Goal: Check status: Check status

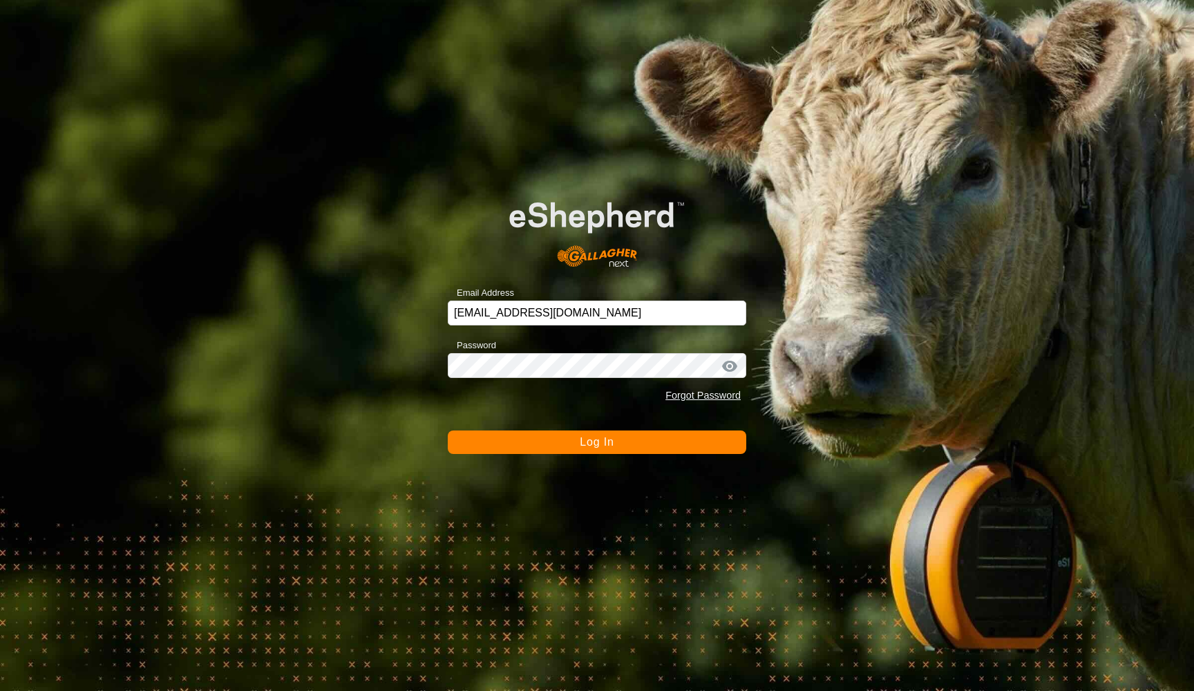
click at [594, 440] on span "Log In" at bounding box center [597, 442] width 34 height 12
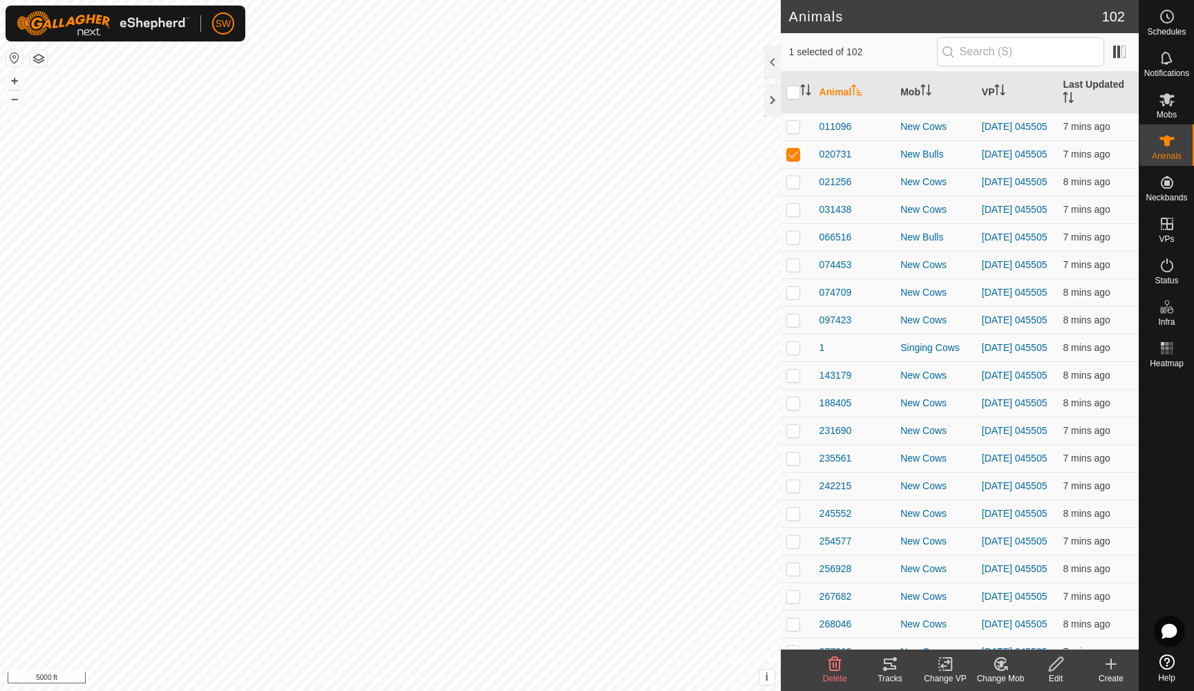
click at [887, 664] on icon at bounding box center [890, 664] width 12 height 11
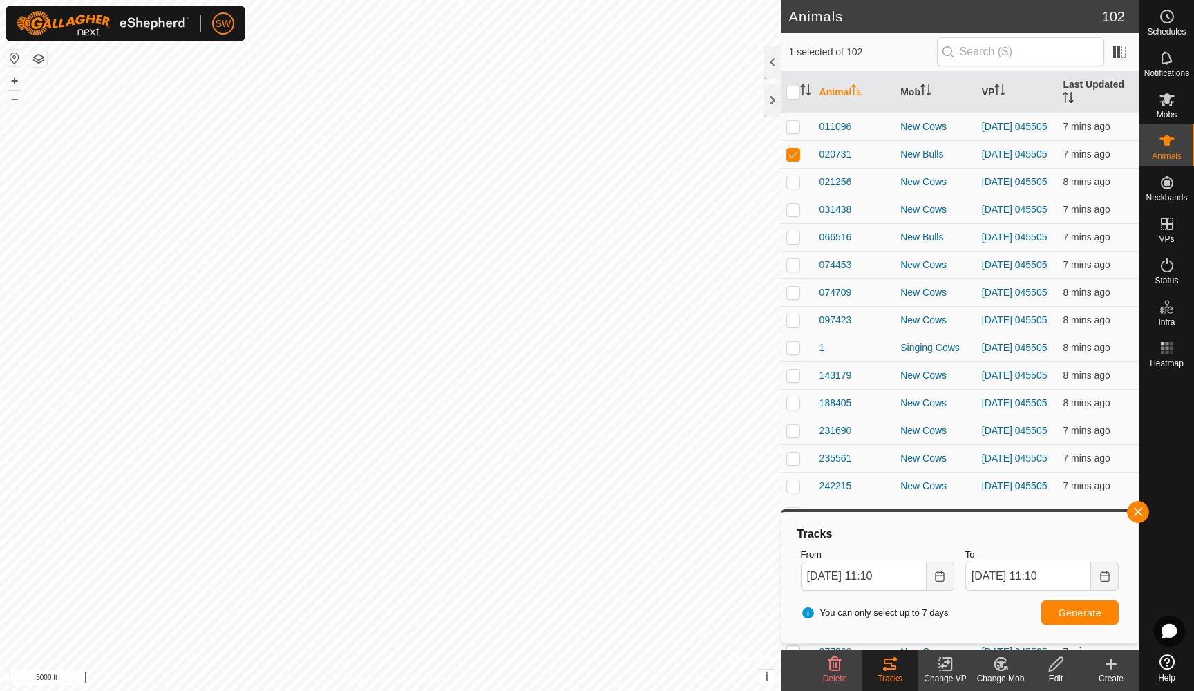
click at [1140, 511] on button "button" at bounding box center [1138, 512] width 22 height 22
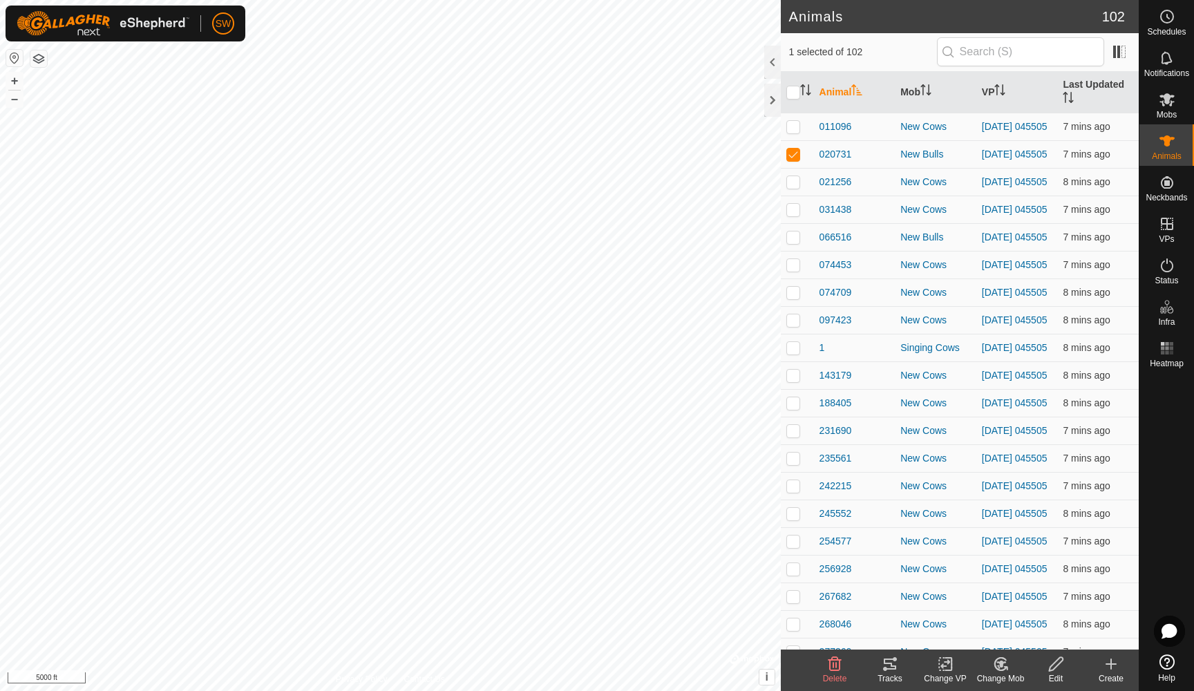
click at [1168, 62] on icon at bounding box center [1166, 57] width 11 height 13
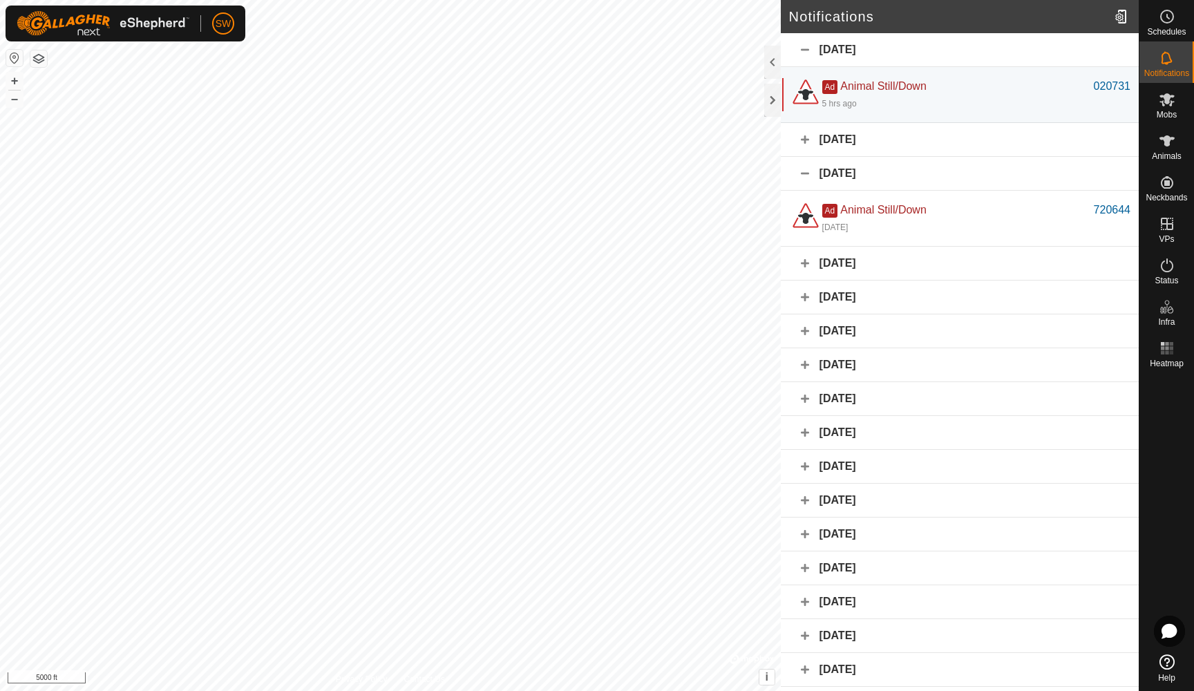
click at [1116, 85] on div "020731" at bounding box center [1112, 86] width 37 height 17
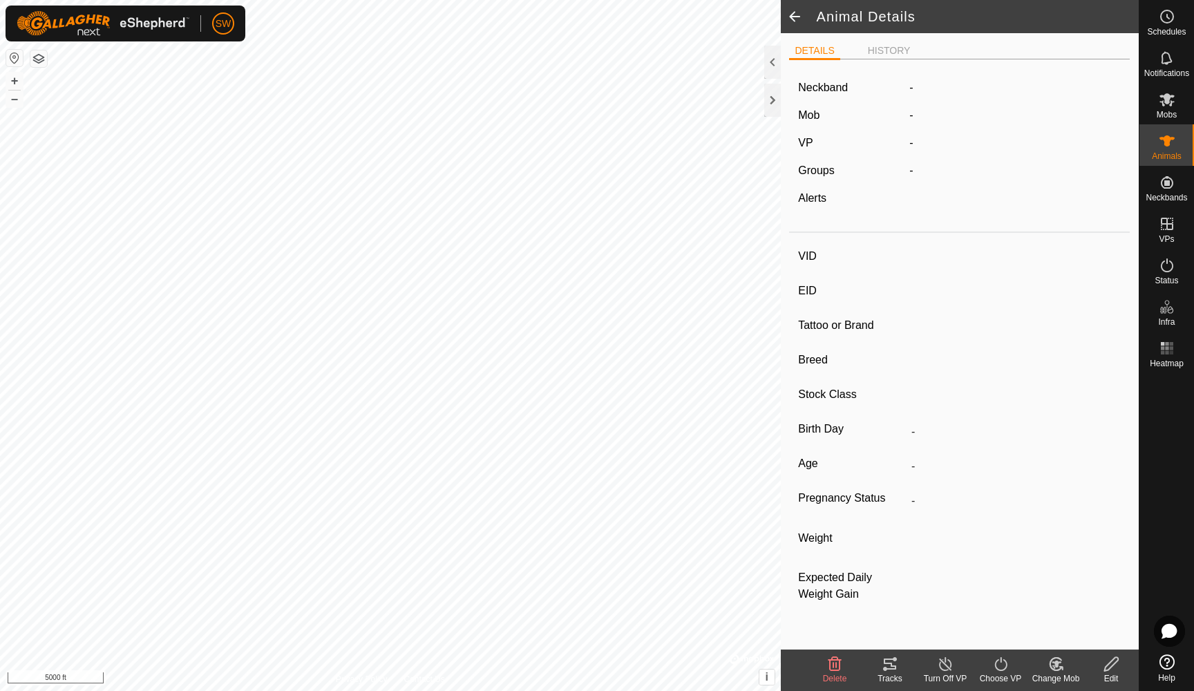
type input "020731"
type input "-"
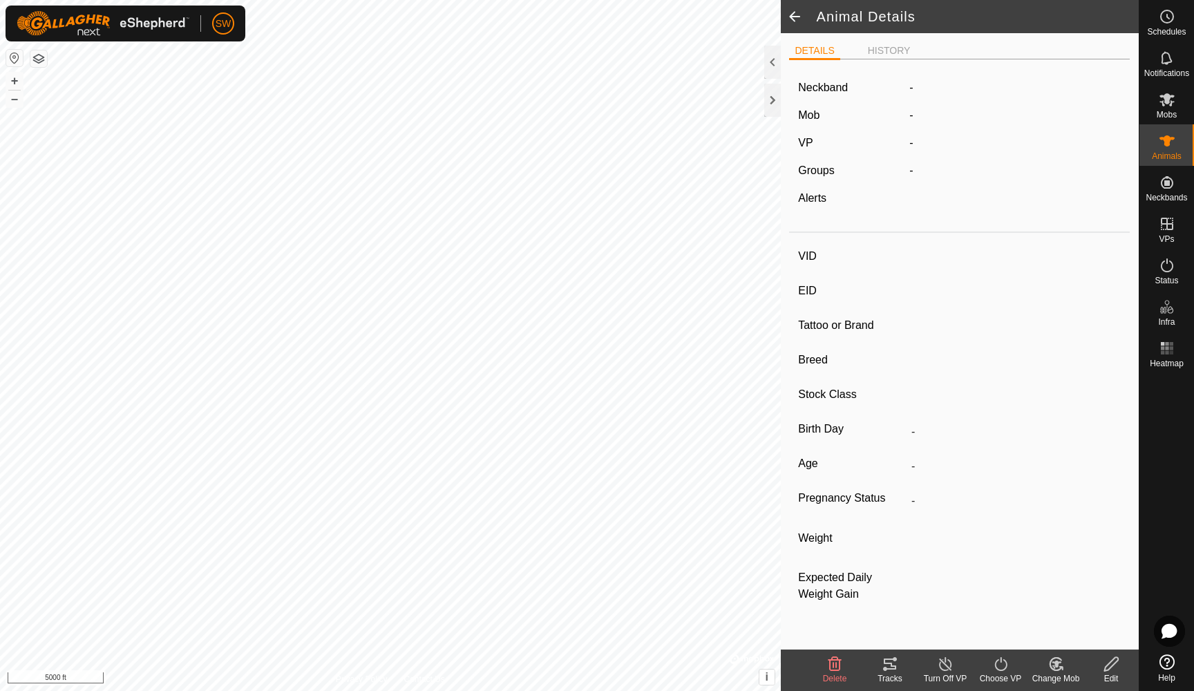
type input "-"
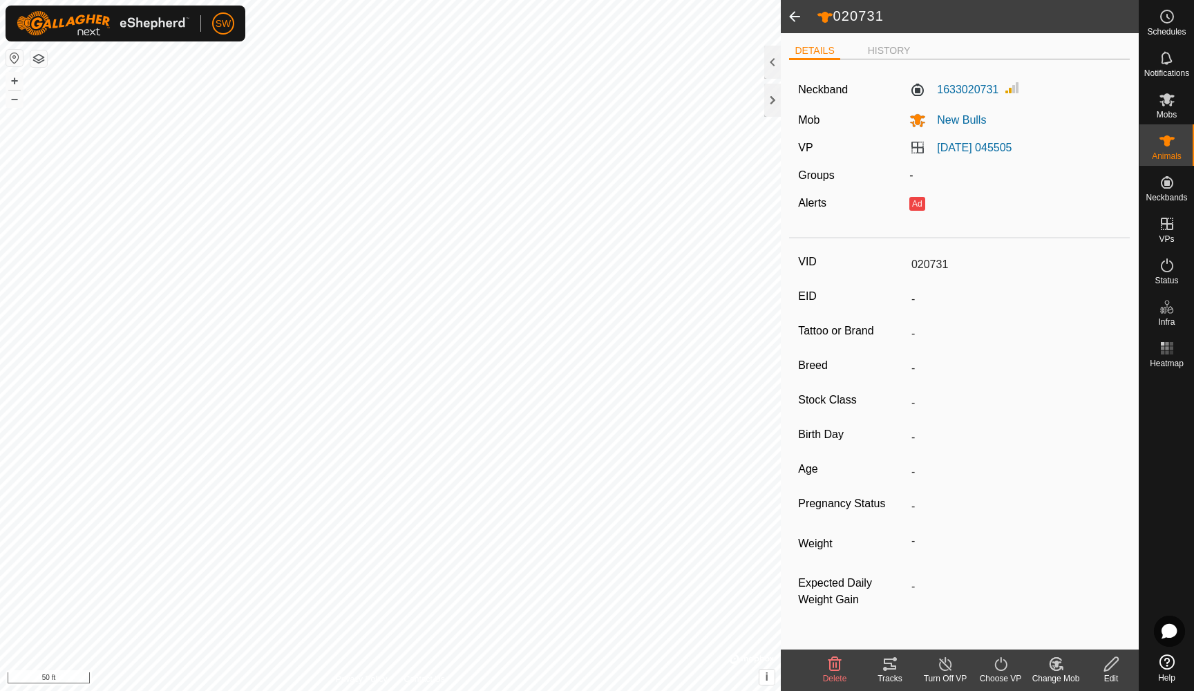
click at [894, 664] on icon at bounding box center [890, 664] width 17 height 17
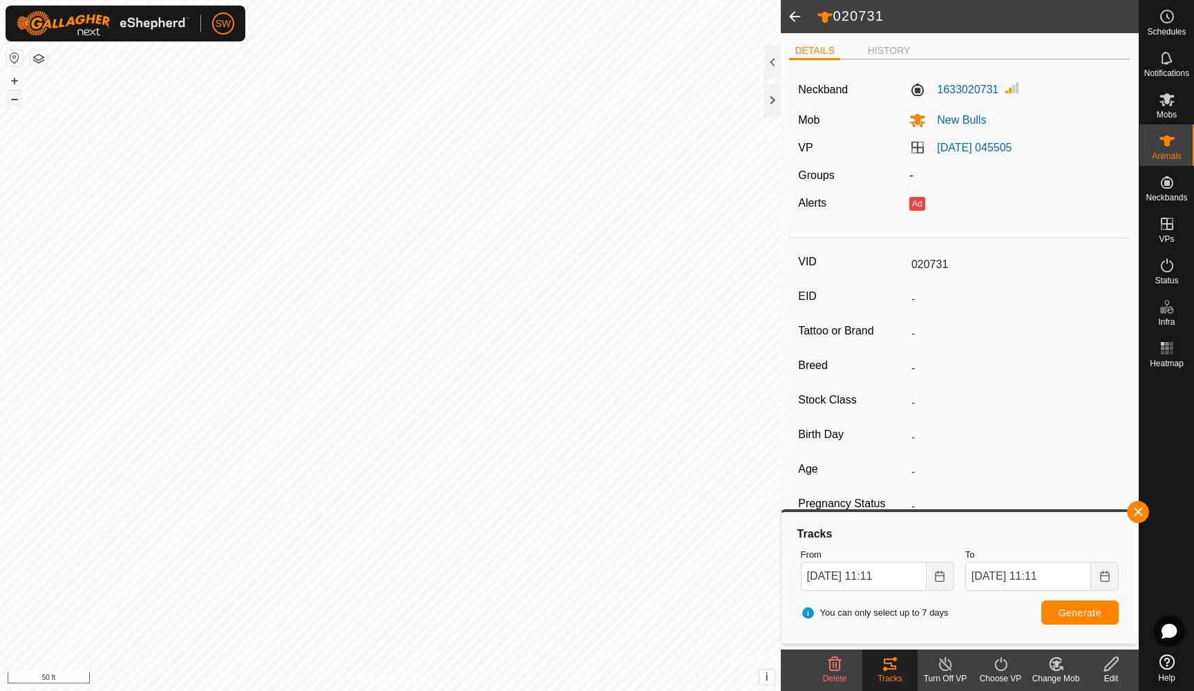
click at [11, 102] on button "–" at bounding box center [14, 99] width 17 height 17
click at [936, 581] on icon "Choose Date" at bounding box center [940, 576] width 9 height 11
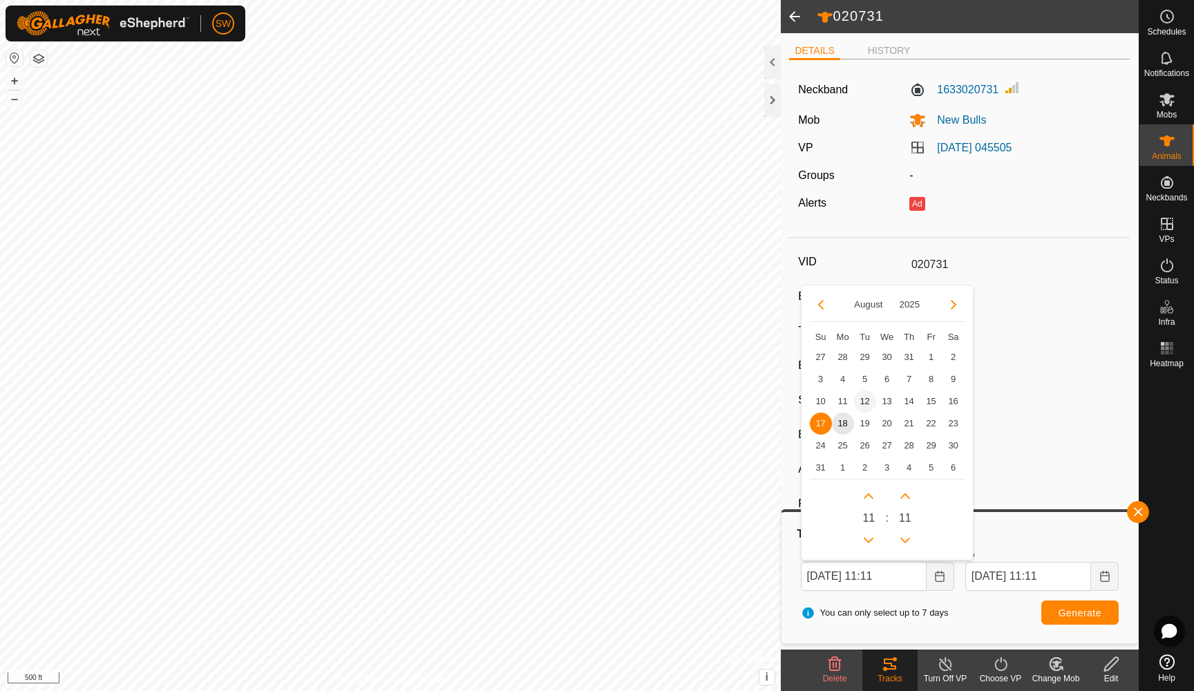
click at [868, 399] on span "12" at bounding box center [865, 401] width 22 height 22
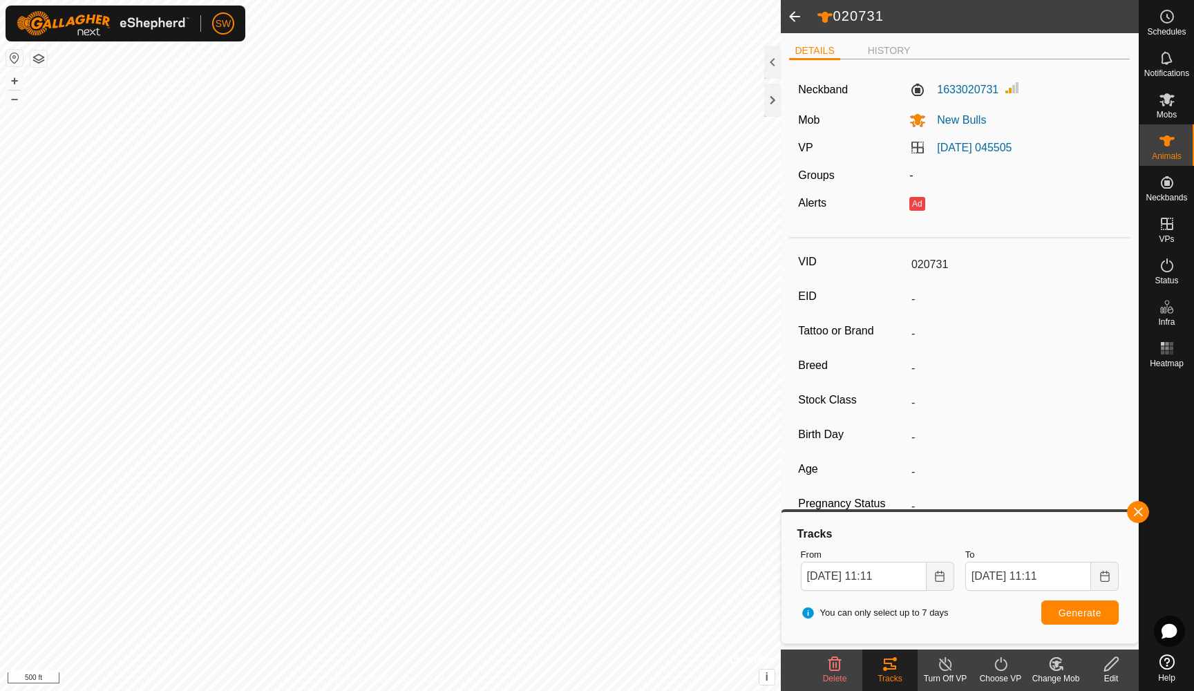
click at [1087, 610] on span "Generate" at bounding box center [1080, 612] width 43 height 11
click at [14, 102] on button "–" at bounding box center [14, 99] width 17 height 17
click at [947, 574] on button "Choose Date" at bounding box center [941, 576] width 28 height 29
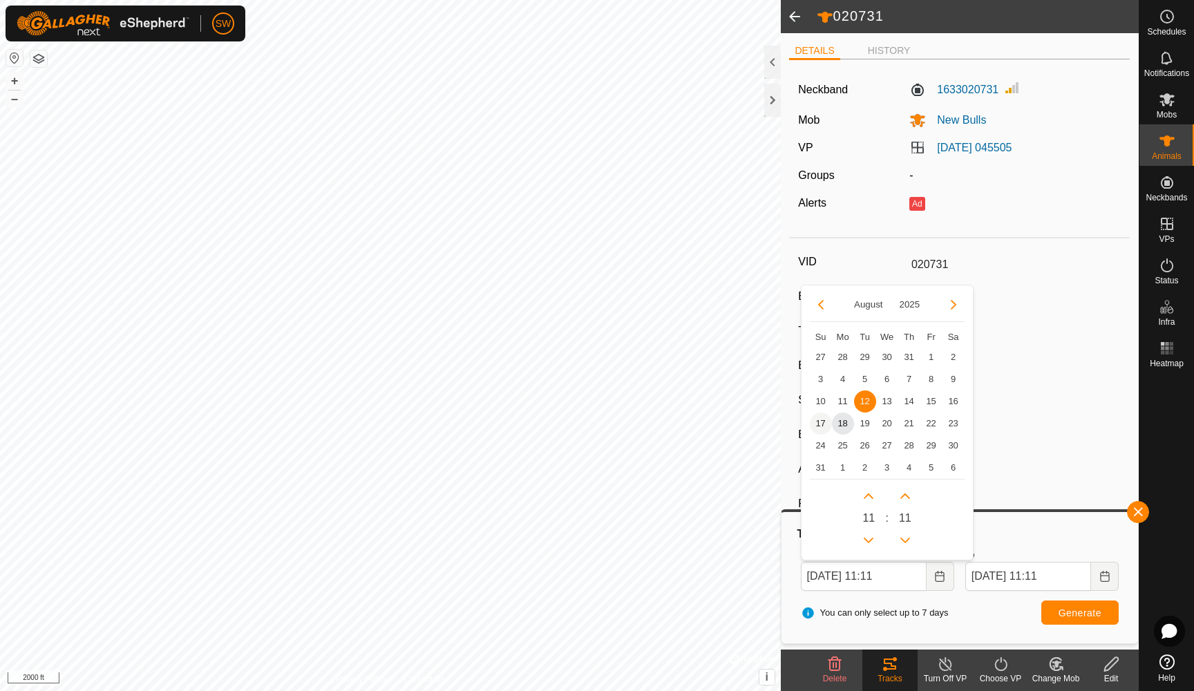
click at [822, 424] on span "17" at bounding box center [821, 424] width 22 height 22
type input "[DATE] 11:11"
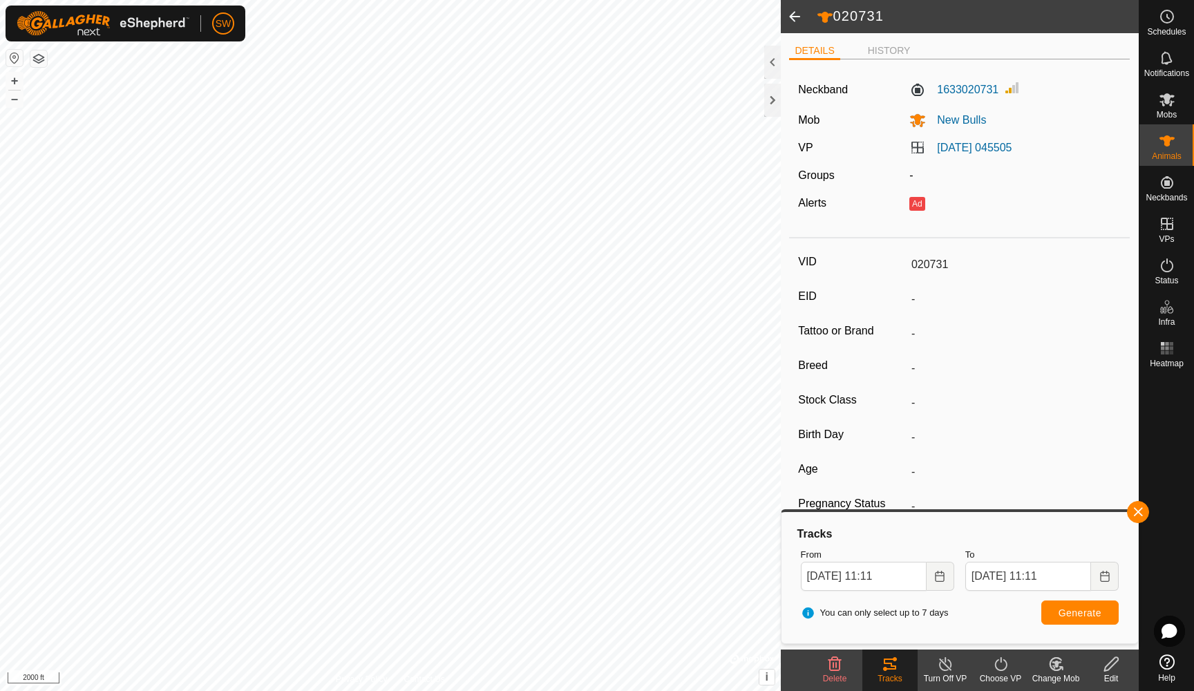
click at [1087, 612] on span "Generate" at bounding box center [1080, 612] width 43 height 11
click at [1173, 65] on icon at bounding box center [1167, 58] width 17 height 17
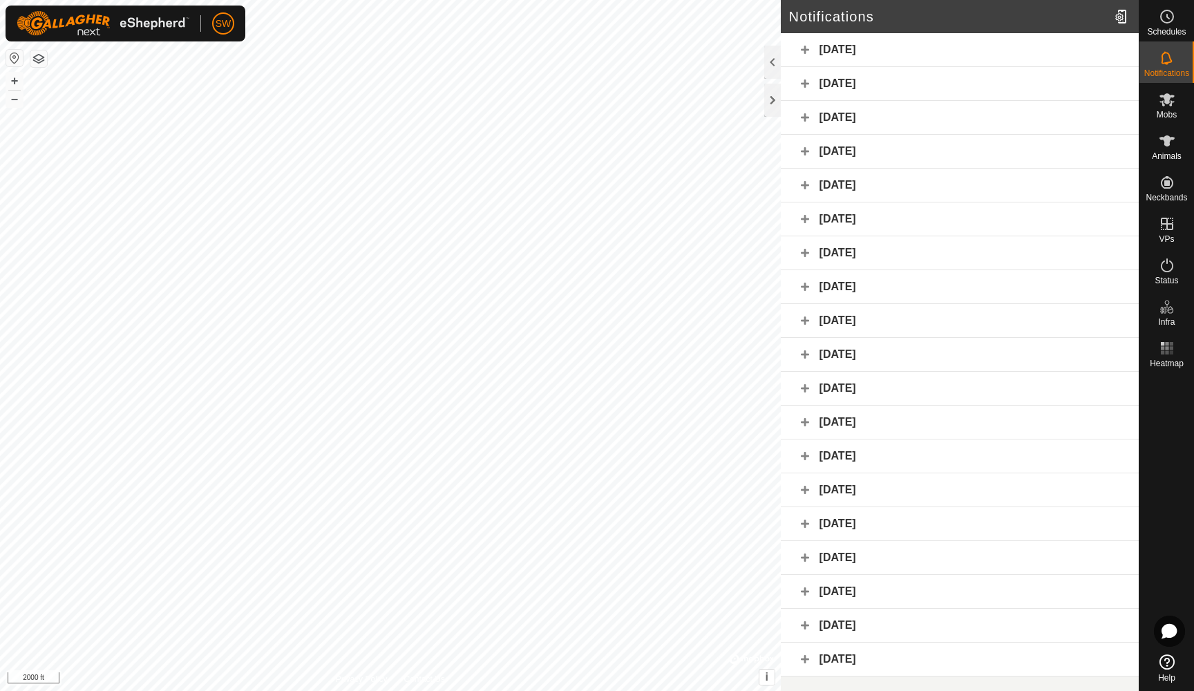
click at [1006, 113] on div "[DATE]" at bounding box center [960, 118] width 358 height 34
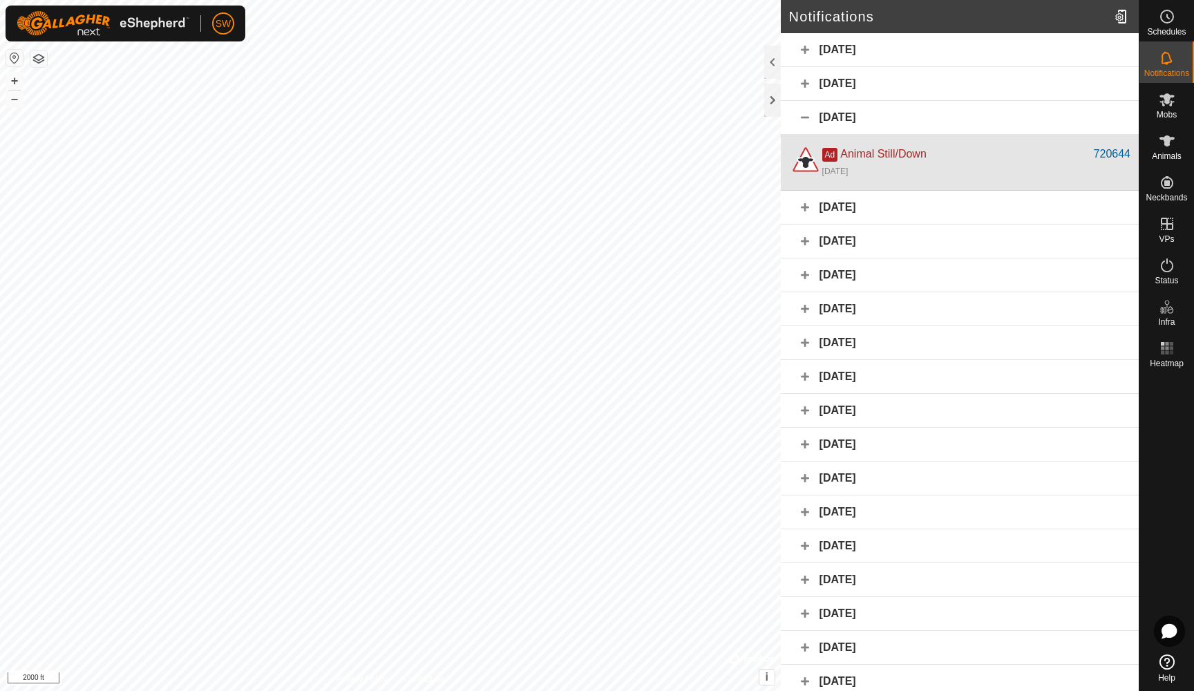
click at [992, 149] on div "Ad Animal Still/Down" at bounding box center [958, 154] width 272 height 17
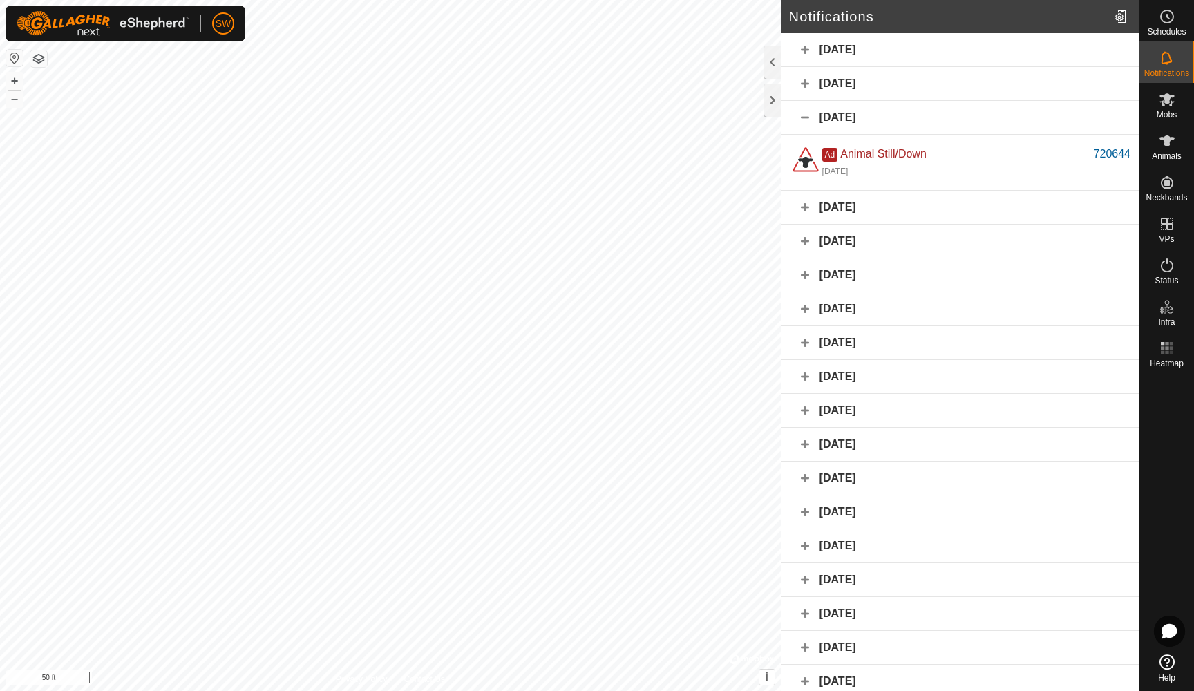
click at [927, 86] on div "[DATE]" at bounding box center [960, 84] width 358 height 34
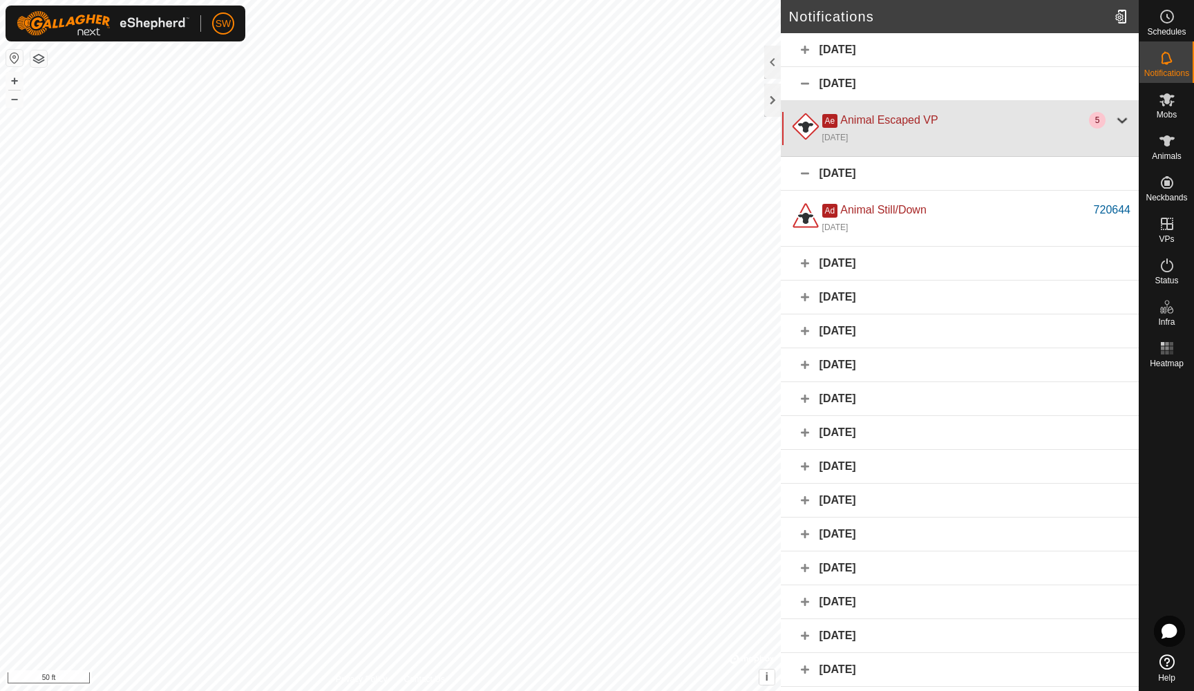
click at [943, 115] on div "Ae Animal Escaped VP" at bounding box center [955, 120] width 267 height 17
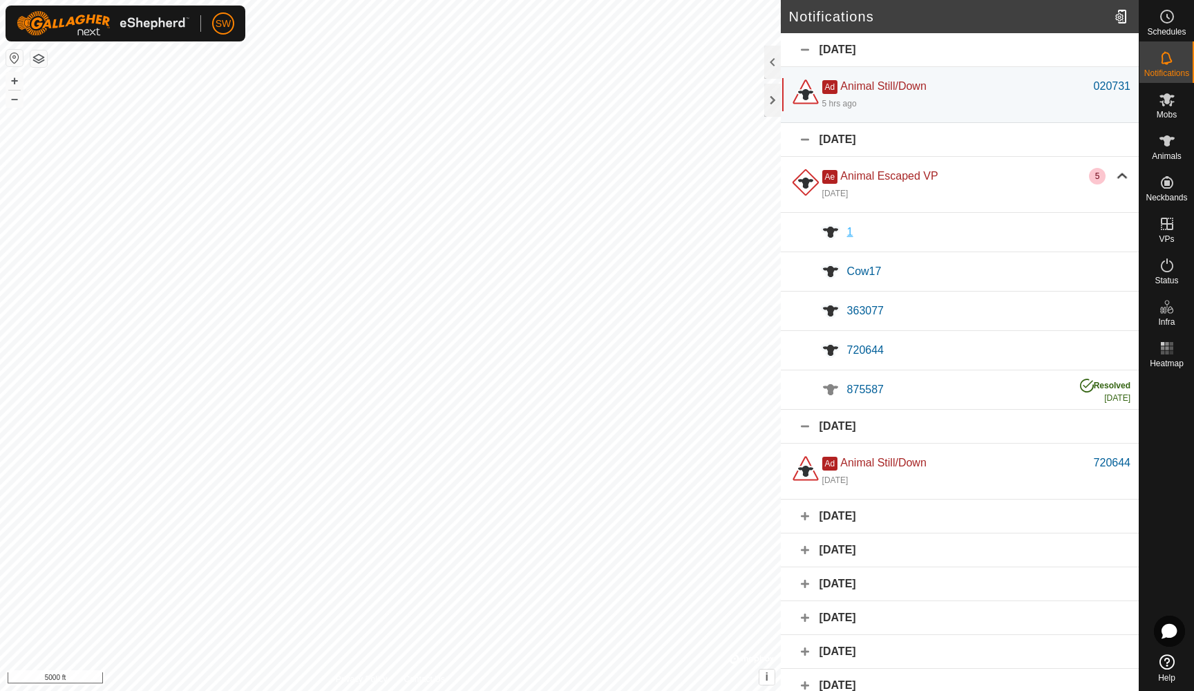
click at [999, 229] on div "1" at bounding box center [988, 232] width 283 height 17
click at [963, 273] on div "Cow17" at bounding box center [988, 271] width 283 height 17
click at [969, 311] on div "363077" at bounding box center [988, 311] width 283 height 17
click at [963, 352] on div "720644" at bounding box center [988, 350] width 283 height 17
click at [957, 389] on div "875587" at bounding box center [956, 389] width 219 height 17
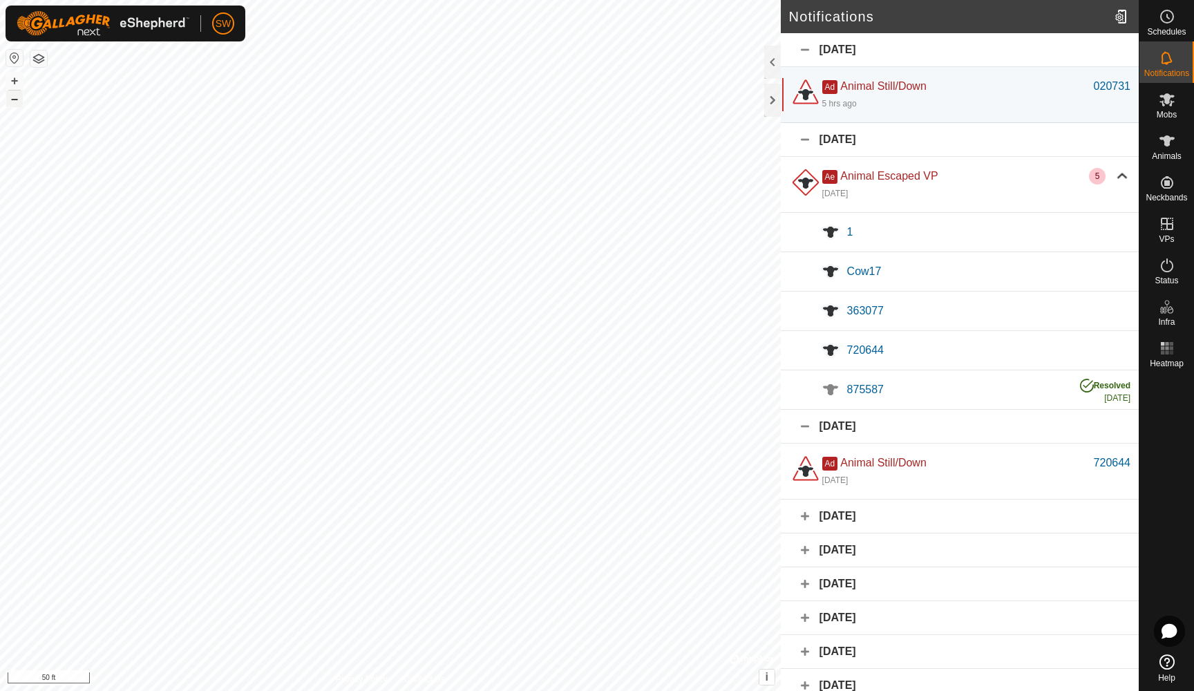
click at [9, 103] on button "–" at bounding box center [14, 99] width 17 height 17
click at [12, 103] on button "–" at bounding box center [14, 99] width 17 height 17
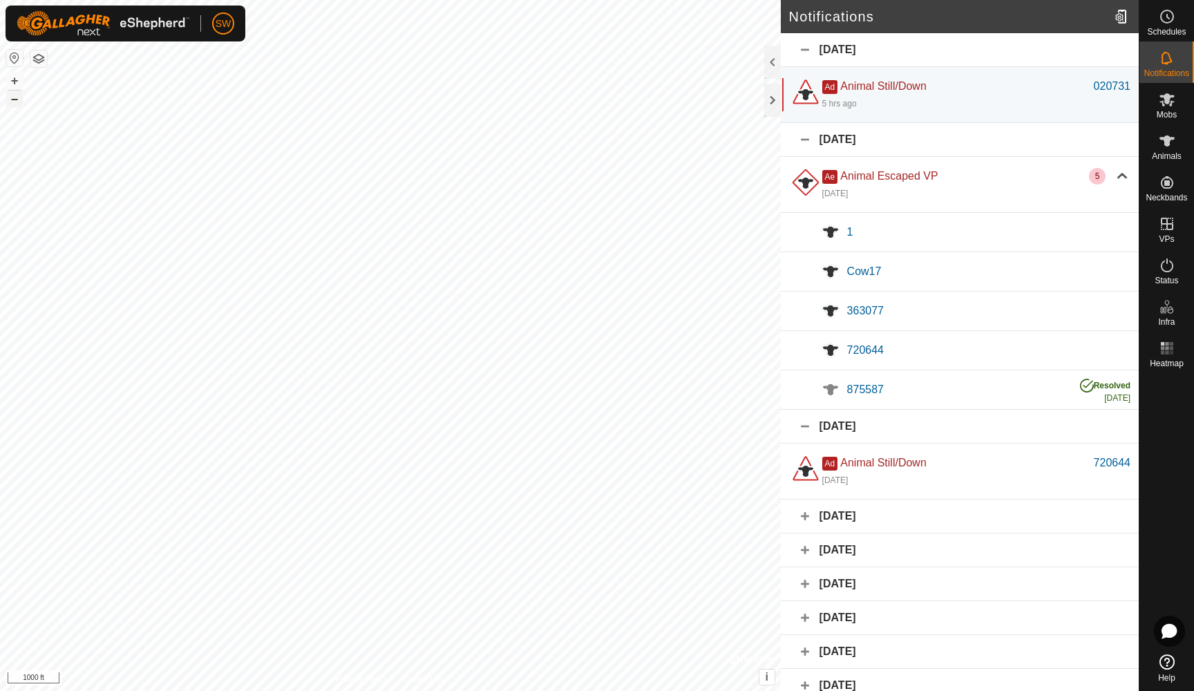
click at [12, 103] on button "–" at bounding box center [14, 99] width 17 height 17
click at [1167, 142] on icon at bounding box center [1167, 140] width 15 height 11
